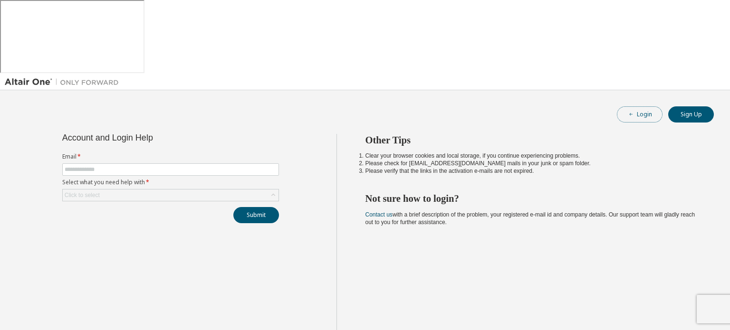
click at [643, 106] on button "Login" at bounding box center [639, 114] width 46 height 16
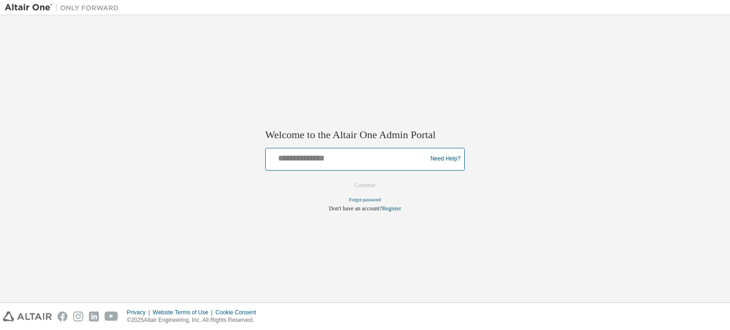
click at [309, 160] on input "text" at bounding box center [347, 157] width 156 height 14
type input "**********"
click at [360, 186] on button "Continue" at bounding box center [364, 185] width 41 height 14
